Goal: Transaction & Acquisition: Book appointment/travel/reservation

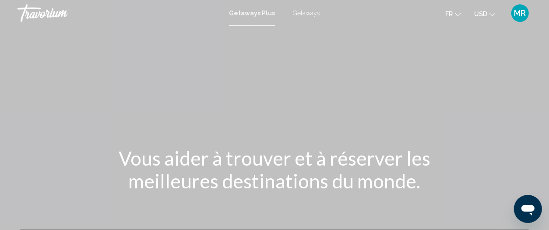
click at [307, 12] on span "Getaways" at bounding box center [306, 13] width 28 height 7
click at [255, 12] on span "Getaways Plus" at bounding box center [249, 13] width 41 height 7
click at [491, 14] on icon "Change currency" at bounding box center [492, 14] width 6 height 6
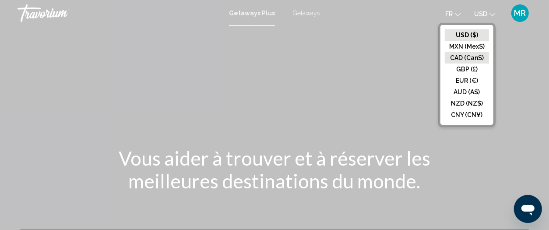
click at [472, 54] on button "CAD (Can$)" at bounding box center [467, 57] width 44 height 11
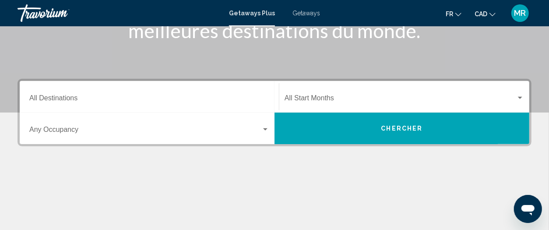
scroll to position [164, 0]
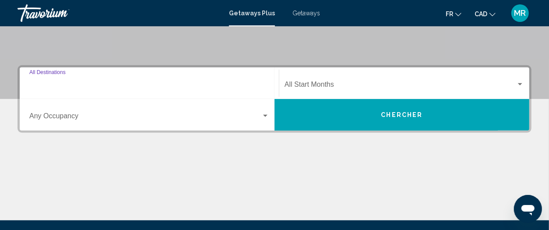
click at [133, 83] on input "Destination All Destinations" at bounding box center [149, 86] width 240 height 8
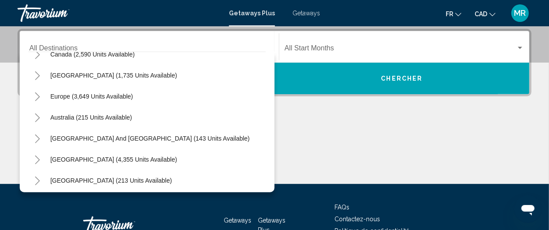
scroll to position [75, 0]
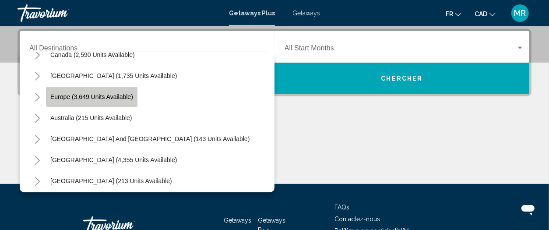
click at [70, 95] on span "Europe (3,649 units available)" at bounding box center [91, 96] width 83 height 7
type input "**********"
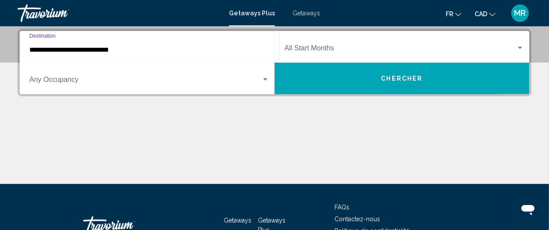
click at [70, 78] on span "Search widget" at bounding box center [145, 81] width 232 height 8
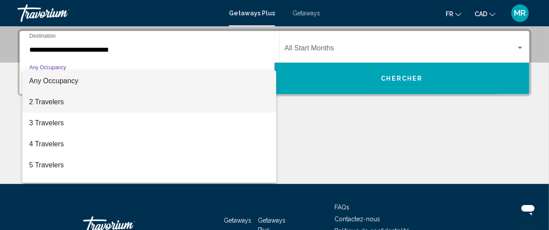
click at [72, 101] on span "2 Travelers" at bounding box center [149, 101] width 240 height 21
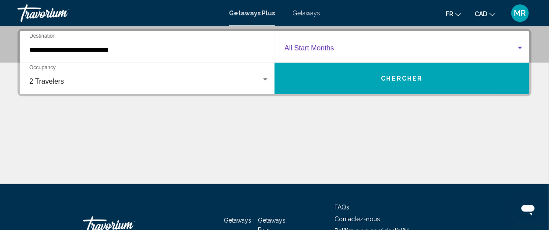
click at [522, 46] on div "Search widget" at bounding box center [520, 48] width 8 height 7
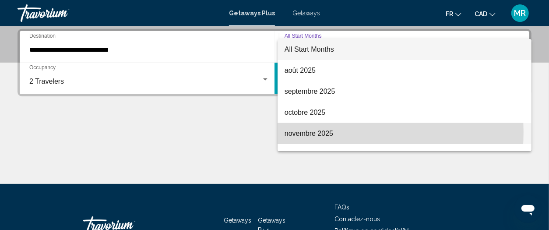
click at [317, 132] on span "novembre 2025" at bounding box center [404, 133] width 240 height 21
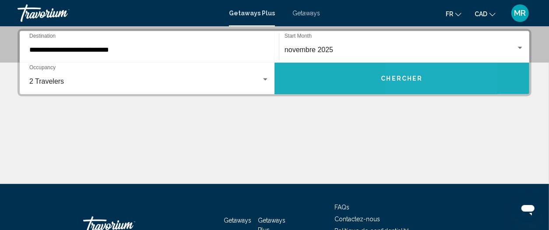
click at [406, 77] on span "Chercher" at bounding box center [402, 78] width 42 height 7
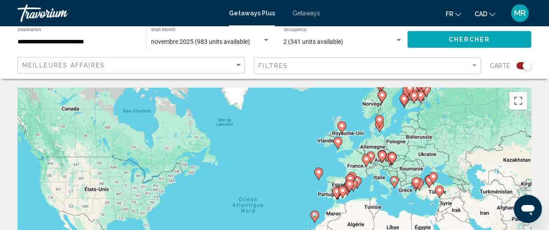
click at [365, 160] on image "Main content" at bounding box center [366, 158] width 5 height 5
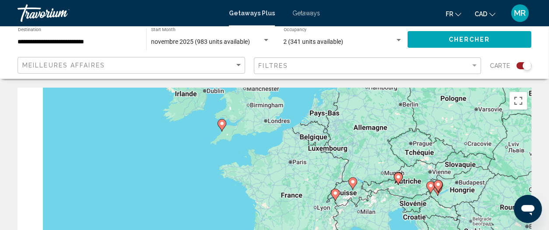
drag, startPoint x: 333, startPoint y: 170, endPoint x: 386, endPoint y: 148, distance: 57.9
click at [386, 148] on div "Pour activer le glissement avec le clavier, appuyez sur Alt+Entrée. Une fois ce…" at bounding box center [275, 219] width 514 height 263
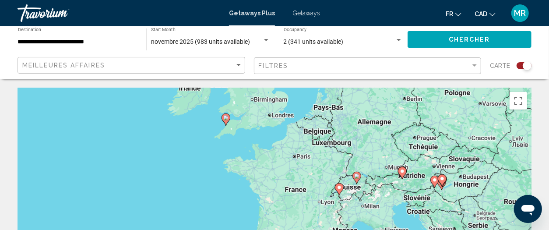
click at [339, 188] on image "Main content" at bounding box center [338, 187] width 5 height 5
type input "**********"
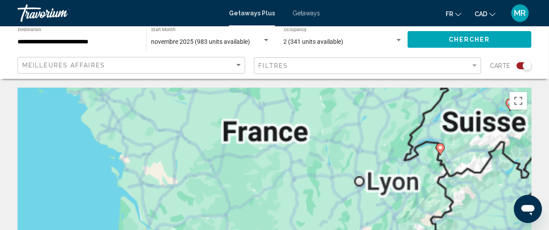
drag, startPoint x: 393, startPoint y: 173, endPoint x: 291, endPoint y: 203, distance: 105.9
click at [291, 203] on div "Pour activer le glissement avec le clavier, appuyez sur Alt+Entrée. Une fois ce…" at bounding box center [275, 219] width 514 height 263
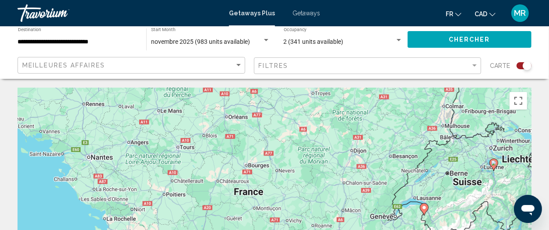
drag, startPoint x: 357, startPoint y: 140, endPoint x: 340, endPoint y: 191, distance: 54.0
click at [353, 202] on div "Pour activer le glissement avec le clavier, appuyez sur Alt+Entrée. Une fois ce…" at bounding box center [275, 219] width 514 height 263
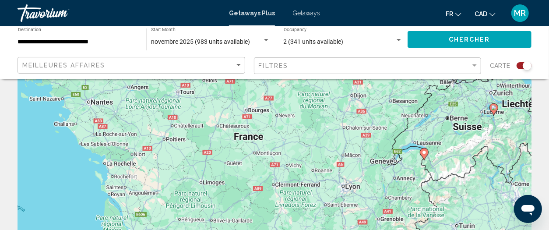
scroll to position [109, 0]
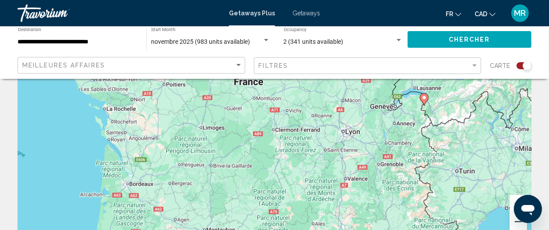
click at [517, 223] on button "Zoom arrière" at bounding box center [518, 222] width 18 height 18
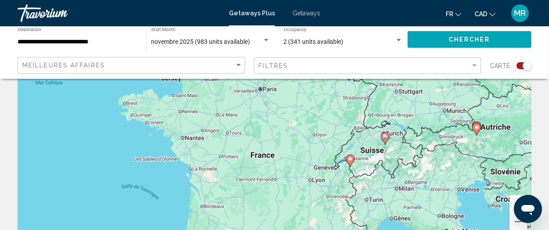
drag, startPoint x: 290, startPoint y: 136, endPoint x: 291, endPoint y: 190, distance: 54.3
click at [291, 192] on div "Pour activer le glissement avec le clavier, appuyez sur Alt+Entrée. Une fois ce…" at bounding box center [275, 109] width 514 height 263
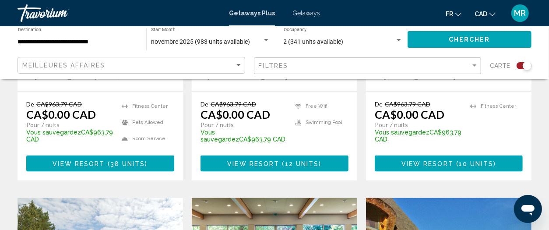
scroll to position [547, 0]
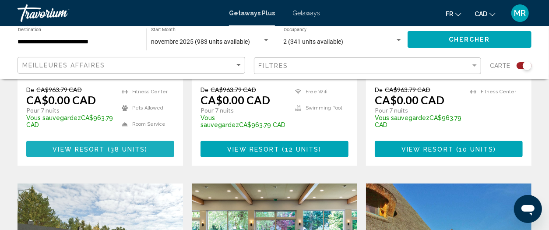
click at [93, 146] on span "View Resort" at bounding box center [79, 149] width 52 height 7
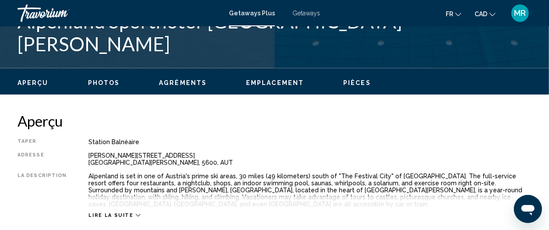
scroll to position [392, 0]
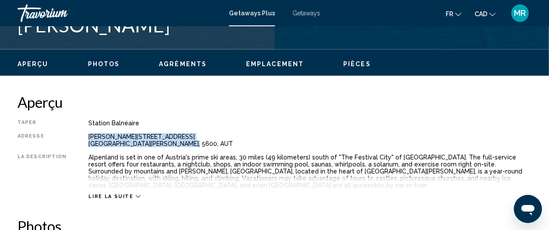
drag, startPoint x: 170, startPoint y: 142, endPoint x: 82, endPoint y: 136, distance: 88.1
click at [82, 136] on div "Taper Station balnéaire Tout inclus Pas tout compris Adresse [PERSON_NAME][STRE…" at bounding box center [275, 159] width 514 height 80
copy div "[PERSON_NAME][STREET_ADDRESS][PERSON_NAME]"
